Goal: Answer question/provide support

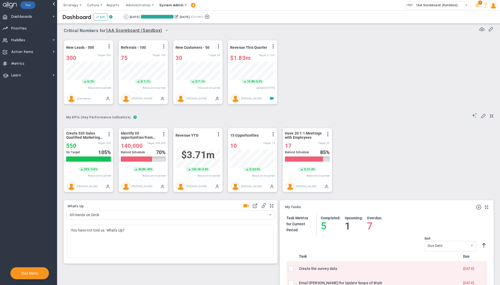
click at [167, 7] on span "System Admin" at bounding box center [171, 5] width 24 height 4
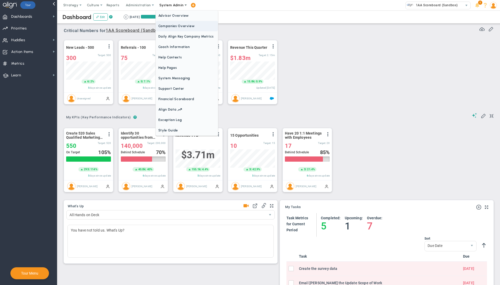
click at [182, 29] on span "Companies Overview" at bounding box center [187, 26] width 62 height 10
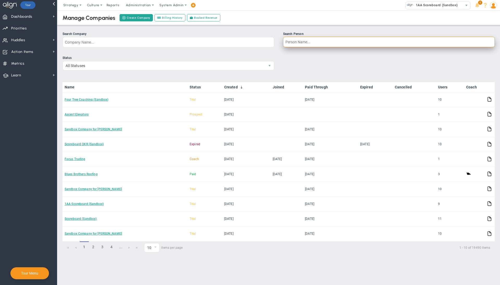
click at [314, 40] on input "Search Person" at bounding box center [389, 42] width 212 height 10
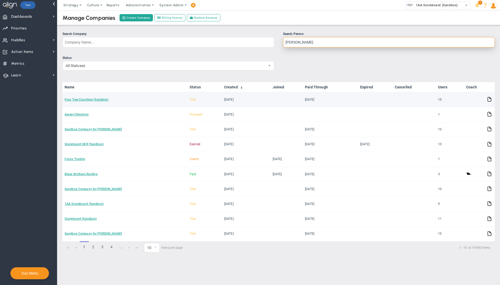
type input "[PERSON_NAME]"
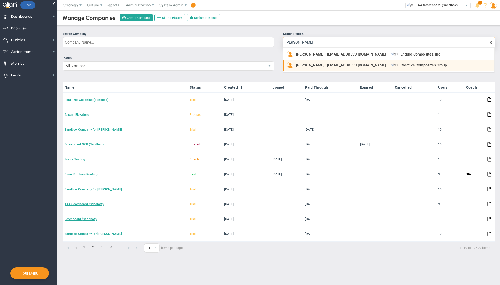
click at [323, 63] on span "[PERSON_NAME] : [EMAIL_ADDRESS][DOMAIN_NAME]" at bounding box center [341, 65] width 90 height 4
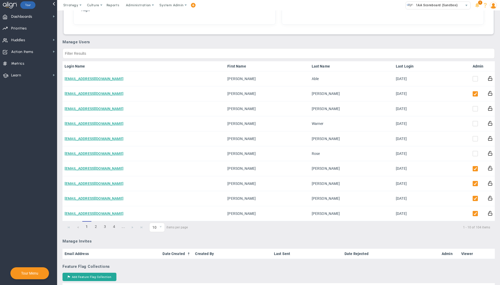
scroll to position [233, 0]
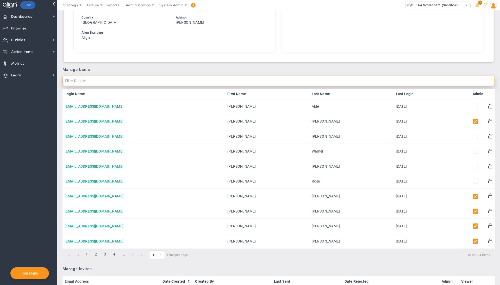
click at [232, 78] on input "text" at bounding box center [279, 81] width 432 height 10
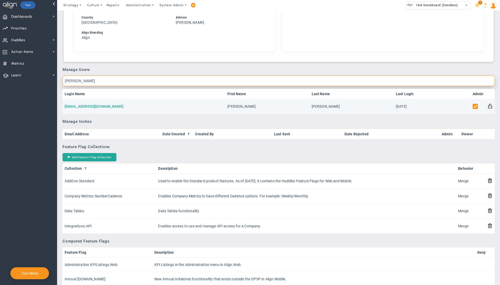
type input "[PERSON_NAME]"
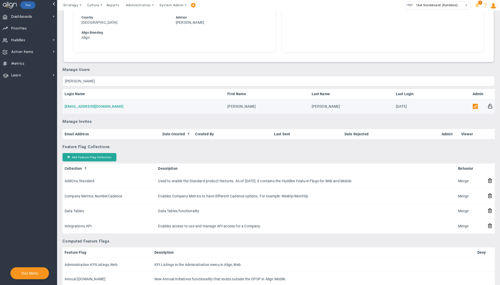
click at [84, 106] on link "[EMAIL_ADDRESS][DOMAIN_NAME]" at bounding box center [94, 106] width 59 height 4
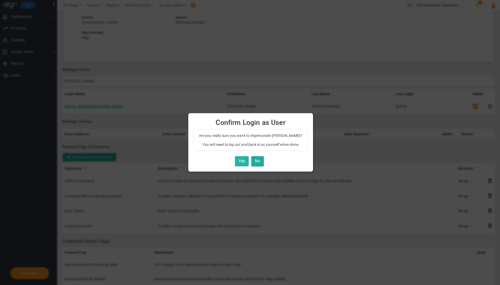
click at [240, 162] on button "Yes" at bounding box center [242, 161] width 14 height 10
